Goal: Task Accomplishment & Management: Use online tool/utility

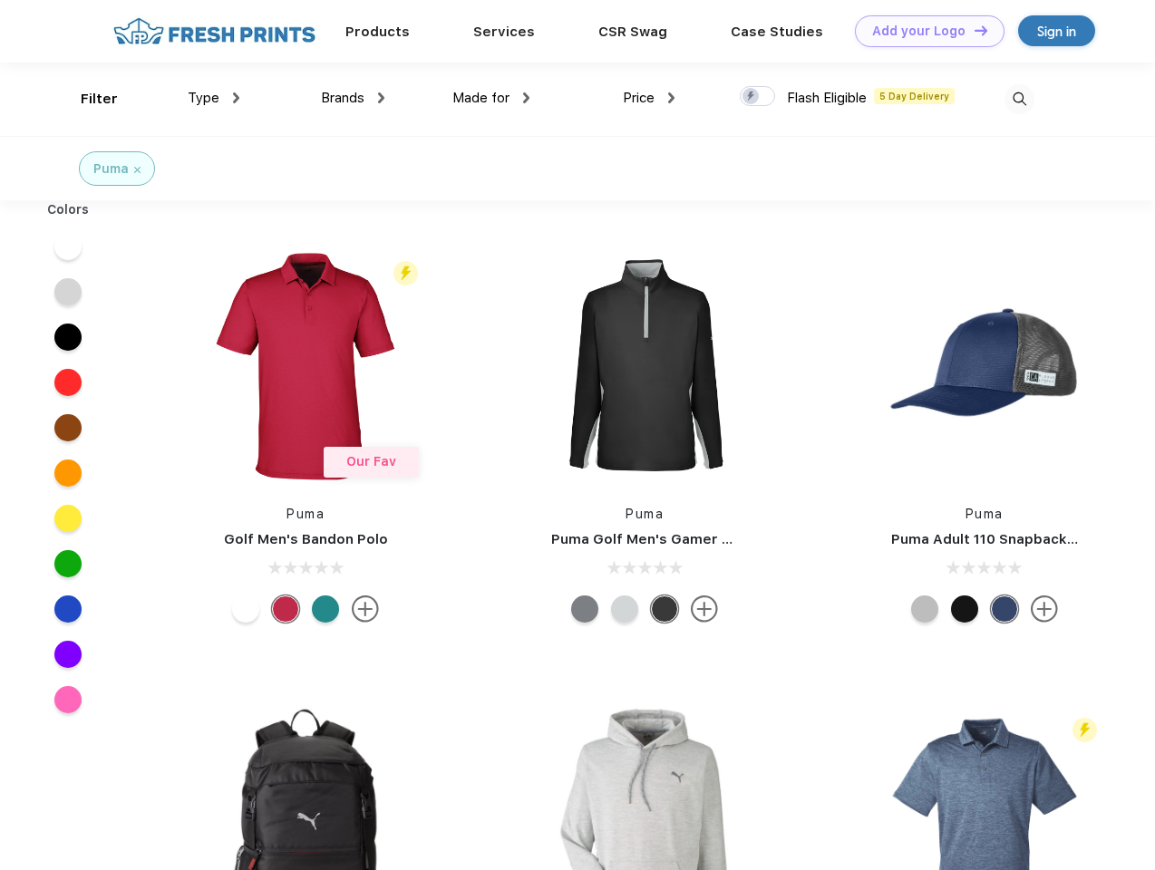
click at [923, 31] on link "Add your Logo Design Tool" at bounding box center [930, 31] width 150 height 32
click at [0, 0] on div "Design Tool" at bounding box center [0, 0] width 0 height 0
click at [973, 30] on link "Add your Logo Design Tool" at bounding box center [930, 31] width 150 height 32
click at [87, 99] on div "Filter" at bounding box center [99, 99] width 37 height 21
click at [214, 98] on span "Type" at bounding box center [204, 98] width 32 height 16
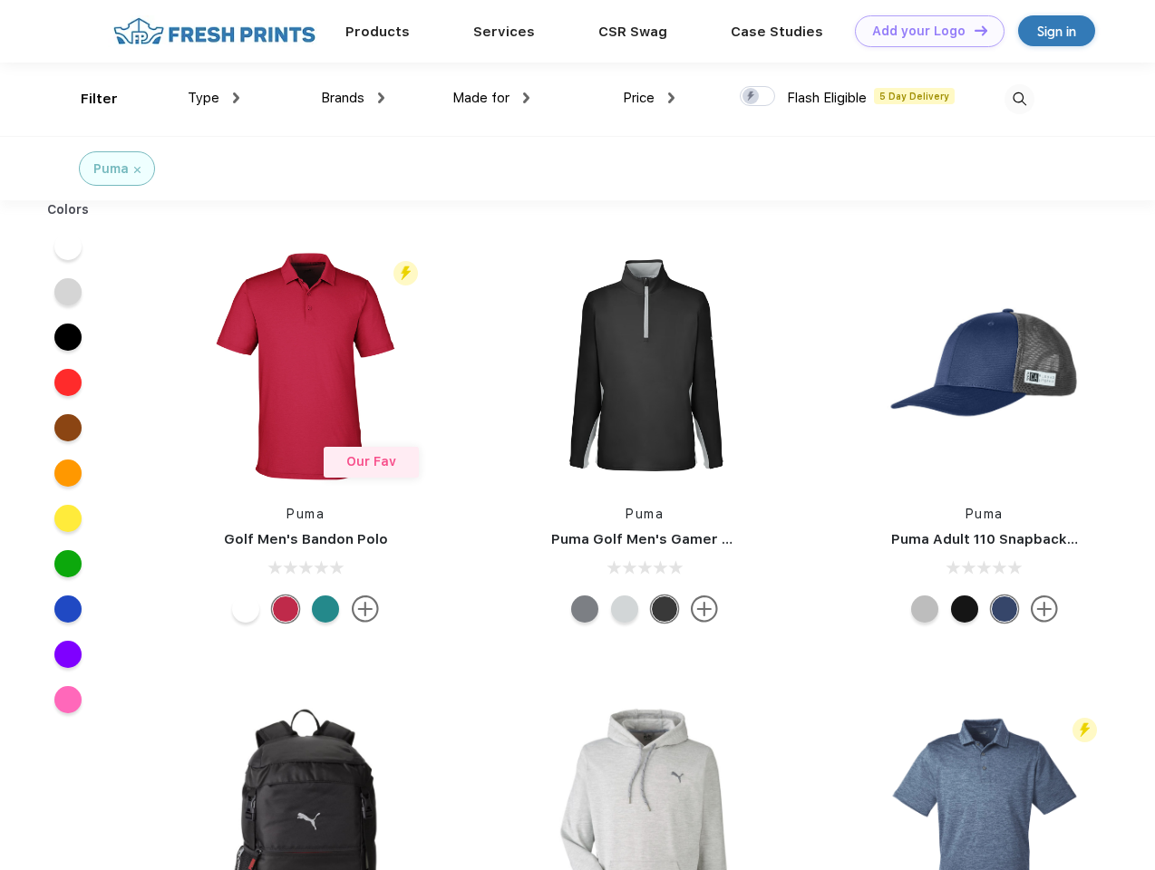
click at [353, 98] on span "Brands" at bounding box center [343, 98] width 44 height 16
click at [491, 98] on span "Made for" at bounding box center [480, 98] width 57 height 16
click at [649, 98] on span "Price" at bounding box center [639, 98] width 32 height 16
click at [758, 97] on div at bounding box center [757, 96] width 35 height 20
click at [752, 97] on input "checkbox" at bounding box center [746, 91] width 12 height 12
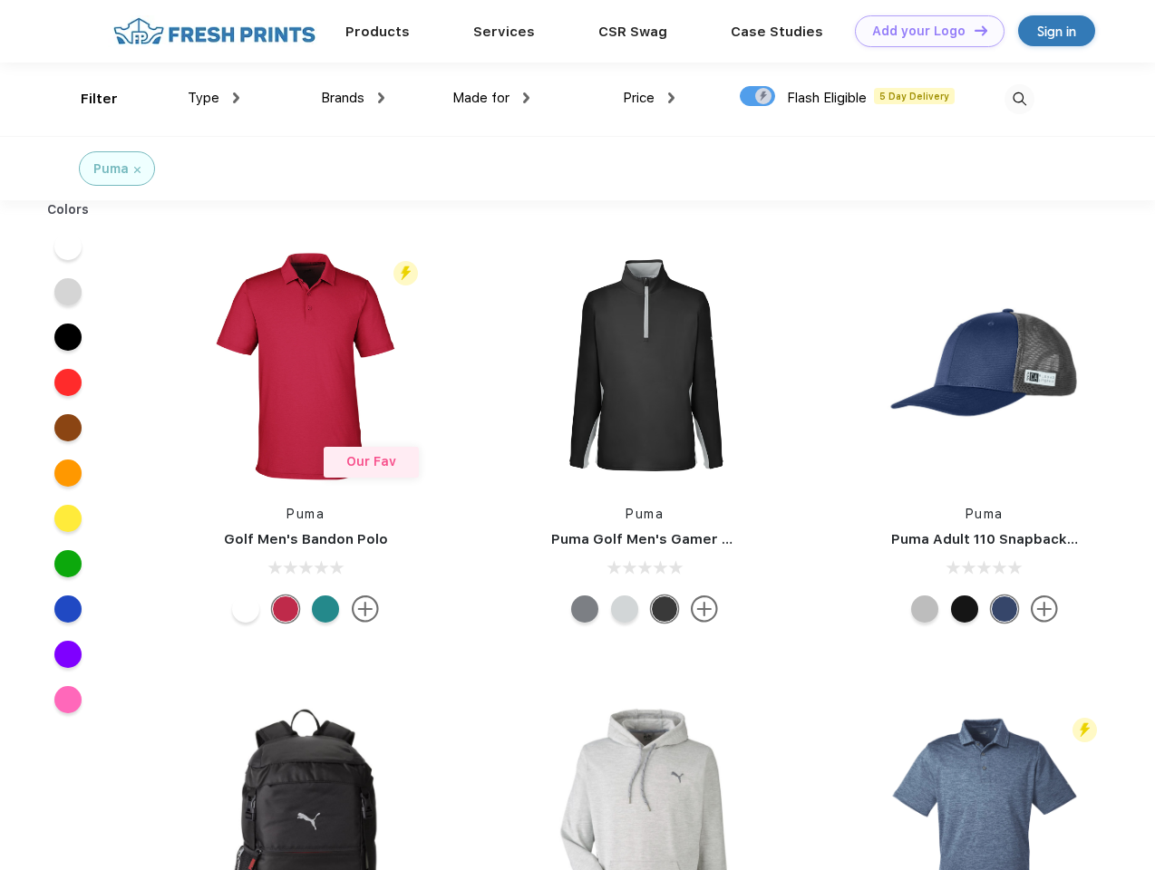
click at [1019, 99] on img at bounding box center [1020, 99] width 30 height 30
